Goal: Navigation & Orientation: Find specific page/section

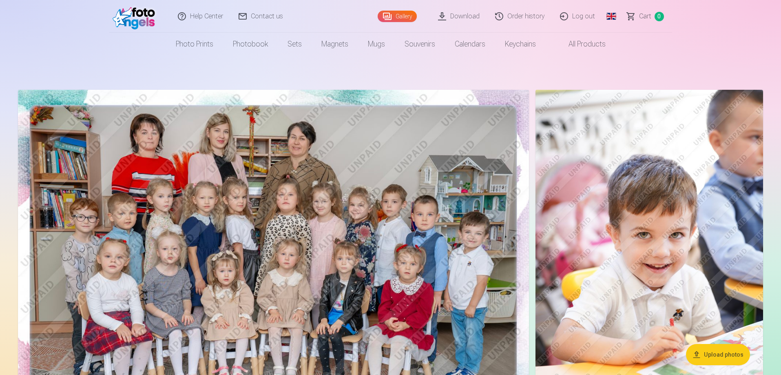
click at [466, 17] on link "Download" at bounding box center [459, 16] width 57 height 33
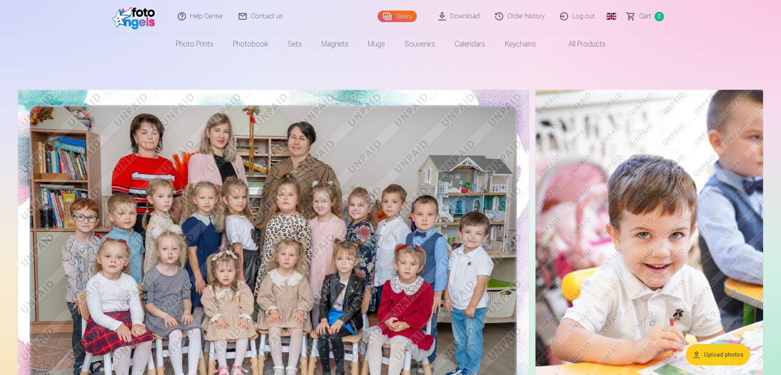
click at [614, 14] on link "Global" at bounding box center [611, 16] width 16 height 33
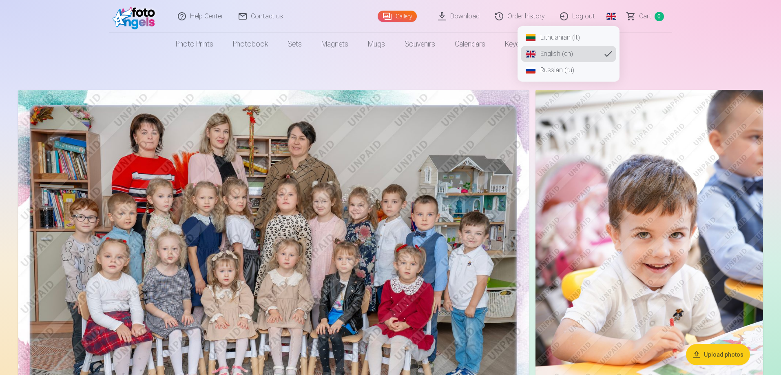
click at [558, 42] on link "Lithuanian (lt)" at bounding box center [568, 37] width 95 height 16
